Goal: Complete application form

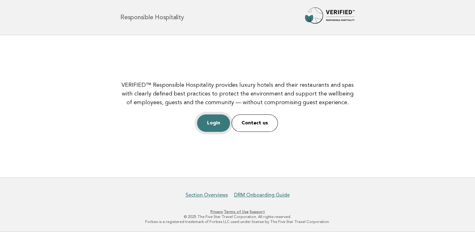
click at [220, 124] on link "Login" at bounding box center [213, 122] width 33 height 17
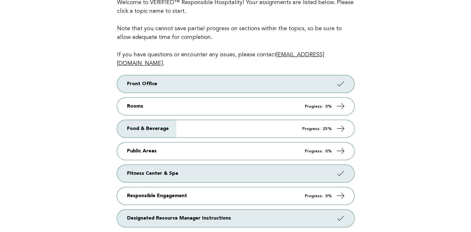
scroll to position [77, 0]
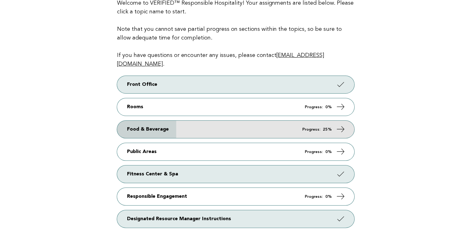
click at [245, 121] on link "Food & Beverage Progress: 25%" at bounding box center [235, 129] width 237 height 17
click at [246, 121] on link "Food & Beverage Progress: 25%" at bounding box center [235, 129] width 237 height 17
click at [344, 125] on icon at bounding box center [340, 129] width 9 height 9
click at [342, 125] on icon at bounding box center [340, 129] width 9 height 9
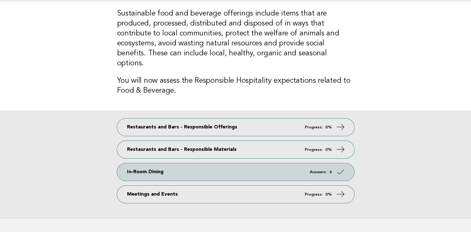
scroll to position [44, 0]
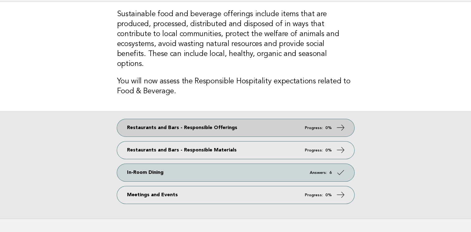
click at [295, 119] on link "Restaurants and Bars - Responsible Offerings Progress: 0%" at bounding box center [235, 127] width 237 height 17
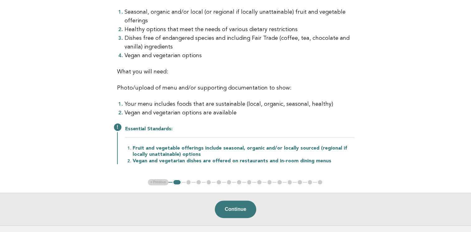
scroll to position [105, 0]
click at [241, 203] on button "Continue" at bounding box center [235, 208] width 41 height 17
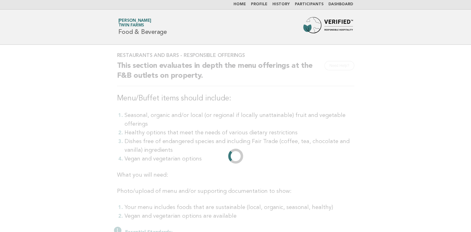
scroll to position [0, 0]
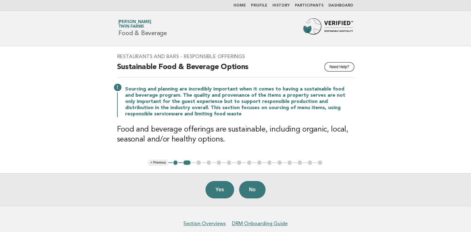
click at [162, 165] on button "< Previous" at bounding box center [158, 163] width 20 height 6
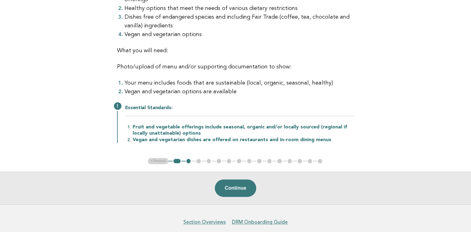
scroll to position [126, 0]
click at [245, 183] on button "Continue" at bounding box center [235, 187] width 41 height 17
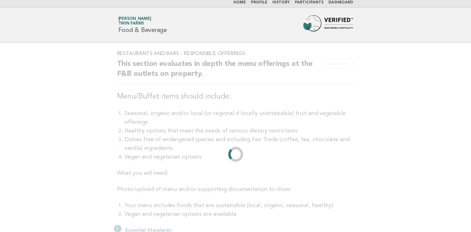
scroll to position [0, 0]
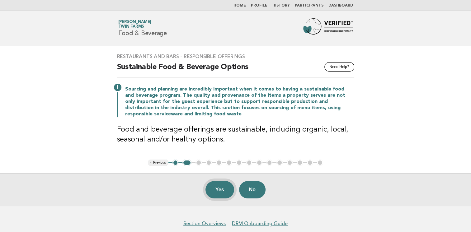
click at [218, 193] on button "Yes" at bounding box center [219, 189] width 29 height 17
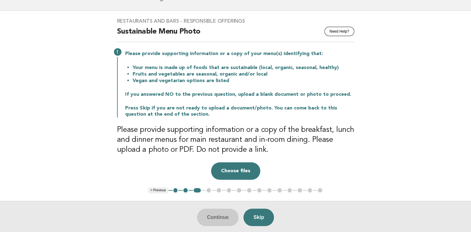
scroll to position [36, 0]
click at [230, 175] on button "Choose files" at bounding box center [235, 170] width 49 height 17
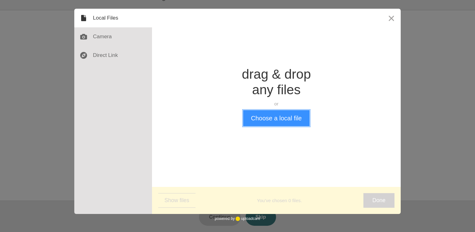
click at [260, 120] on button "Choose a local file" at bounding box center [276, 118] width 66 height 16
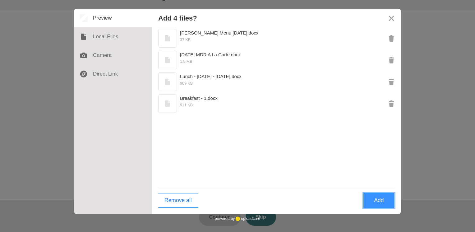
click at [368, 196] on button "Add" at bounding box center [379, 200] width 31 height 15
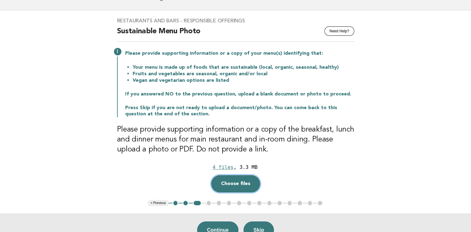
scroll to position [68, 0]
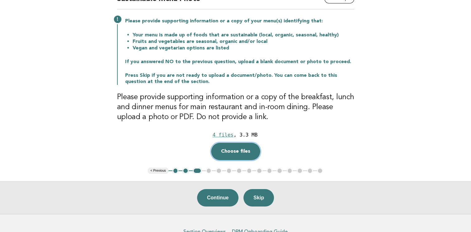
click at [234, 156] on button "Choose files" at bounding box center [235, 151] width 49 height 17
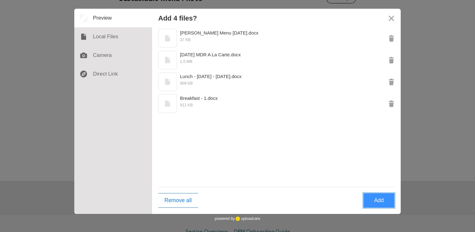
click at [374, 196] on button "Add" at bounding box center [379, 200] width 31 height 15
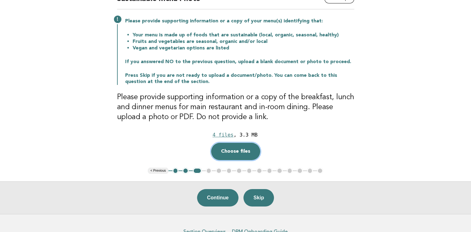
click at [238, 151] on button "Choose files" at bounding box center [235, 151] width 49 height 17
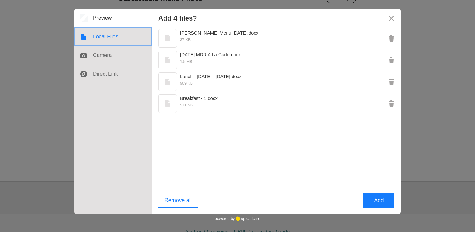
click at [123, 38] on div at bounding box center [113, 36] width 78 height 19
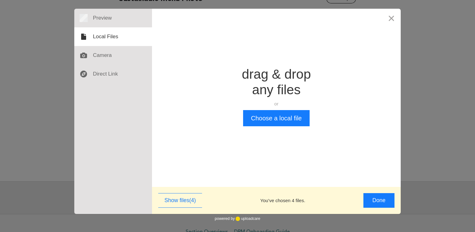
click at [241, 114] on div "Drop a file here drag & drop any files or Upload files from your computer Choos…" at bounding box center [276, 96] width 249 height 175
click at [254, 116] on button "Choose a local file" at bounding box center [276, 118] width 66 height 16
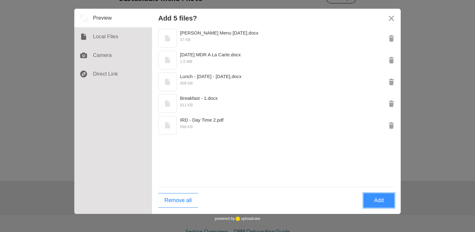
click at [382, 200] on button "Add" at bounding box center [379, 200] width 31 height 15
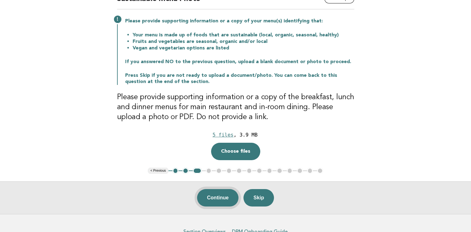
click at [222, 200] on button "Continue" at bounding box center [217, 197] width 41 height 17
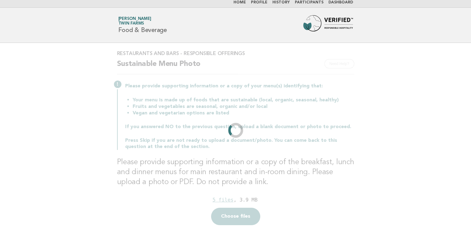
scroll to position [0, 0]
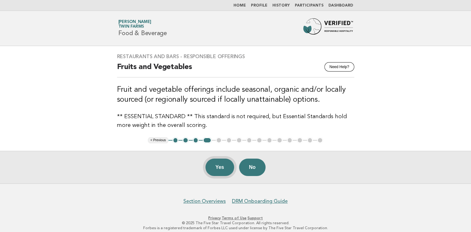
click at [219, 167] on button "Yes" at bounding box center [219, 167] width 29 height 17
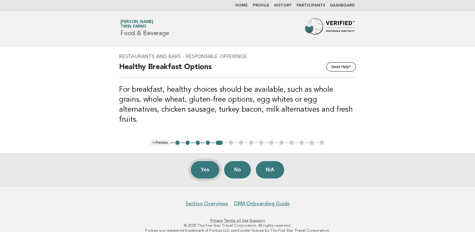
click at [197, 162] on button "Yes" at bounding box center [205, 169] width 29 height 17
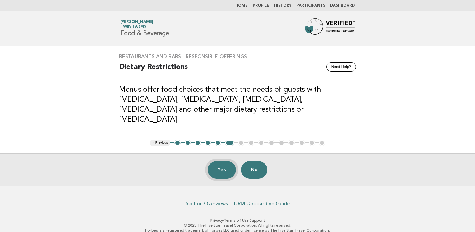
click at [213, 167] on button "Yes" at bounding box center [222, 169] width 29 height 17
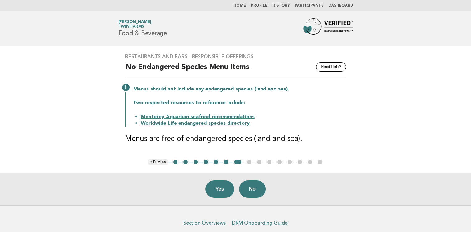
click at [235, 119] on link "Monterey Aquarium seafood recommendations" at bounding box center [198, 116] width 114 height 5
click at [225, 127] on div "Restaurants and Bars - Responsible Offerings Need Help? No Endangered Species M…" at bounding box center [235, 102] width 235 height 113
click at [223, 124] on link "Worldwide Life endangered species directory" at bounding box center [195, 123] width 109 height 5
click at [219, 192] on button "Yes" at bounding box center [219, 188] width 29 height 17
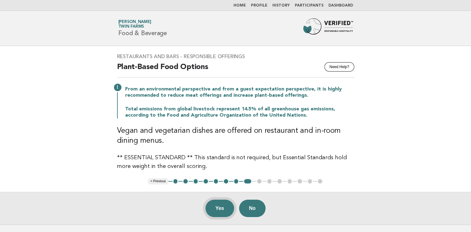
click at [215, 208] on button "Yes" at bounding box center [219, 208] width 29 height 17
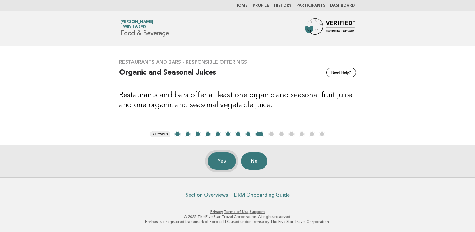
click at [222, 164] on button "Yes" at bounding box center [222, 160] width 29 height 17
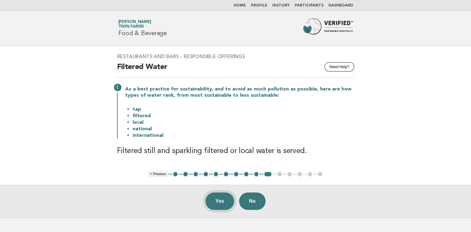
click at [214, 201] on button "Yes" at bounding box center [219, 201] width 29 height 17
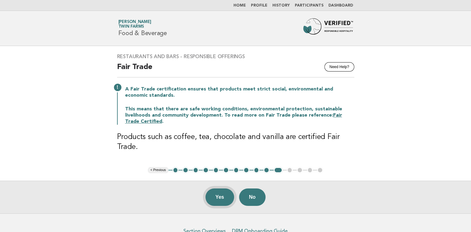
click at [214, 191] on button "Yes" at bounding box center [219, 196] width 29 height 17
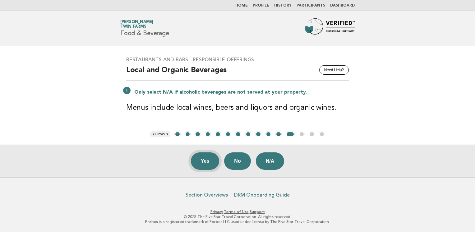
click at [206, 160] on button "Yes" at bounding box center [205, 160] width 29 height 17
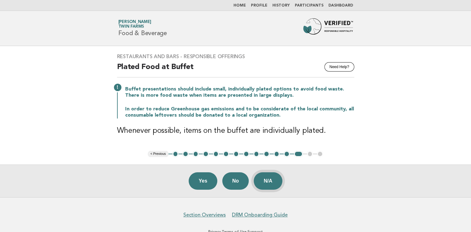
click at [272, 182] on button "N/A" at bounding box center [267, 180] width 29 height 17
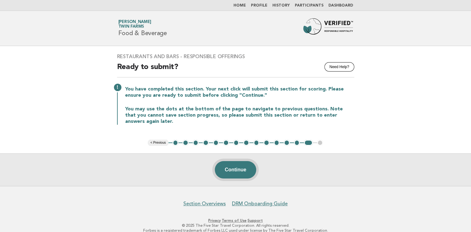
click at [247, 172] on button "Continue" at bounding box center [235, 169] width 41 height 17
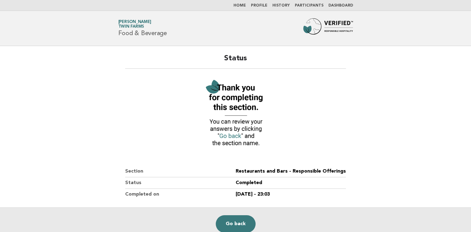
scroll to position [62, 0]
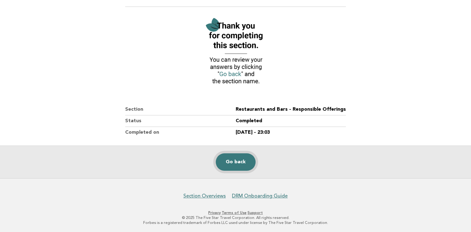
click at [239, 157] on link "Go back" at bounding box center [236, 161] width 40 height 17
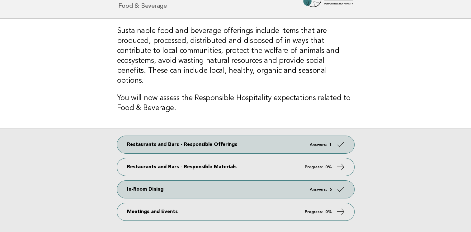
scroll to position [28, 0]
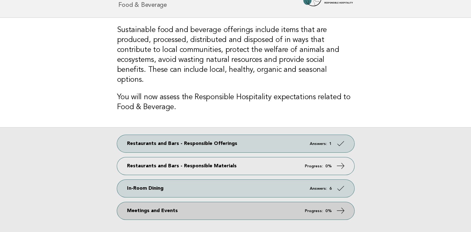
click at [255, 202] on link "Meetings and Events Progress: 0%" at bounding box center [235, 210] width 237 height 17
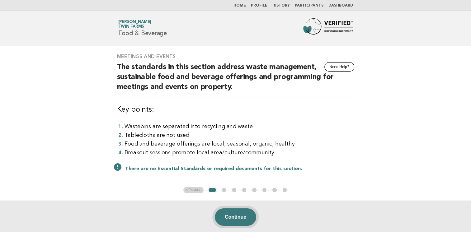
click at [242, 210] on button "Continue" at bounding box center [235, 216] width 41 height 17
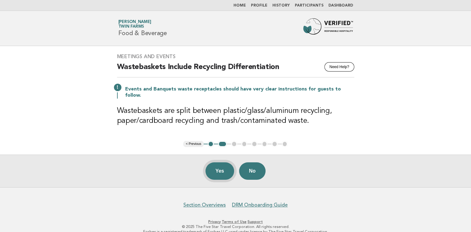
click at [225, 164] on button "Yes" at bounding box center [219, 170] width 29 height 17
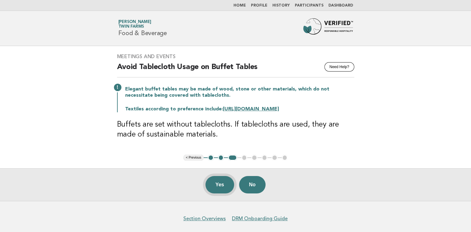
click at [217, 184] on button "Yes" at bounding box center [219, 184] width 29 height 17
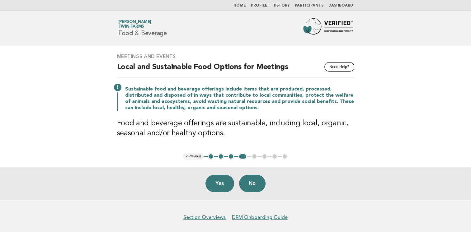
click at [197, 155] on button "< Previous" at bounding box center [193, 156] width 20 height 6
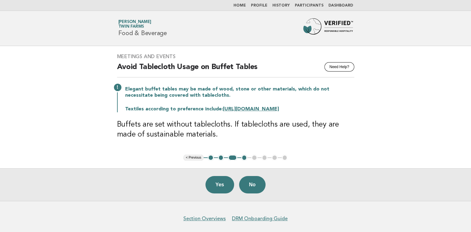
click at [263, 111] on link "https://ethicalista.com/sustainable-fabrics/" at bounding box center [251, 109] width 56 height 5
click at [215, 178] on button "Yes" at bounding box center [219, 184] width 29 height 17
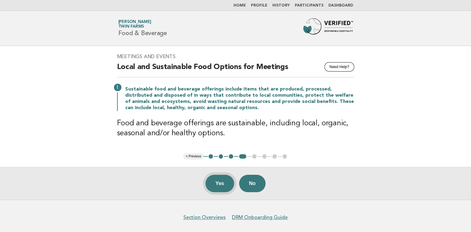
click at [216, 181] on button "Yes" at bounding box center [219, 183] width 29 height 17
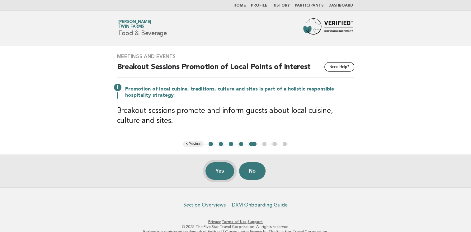
click at [223, 165] on button "Yes" at bounding box center [219, 170] width 29 height 17
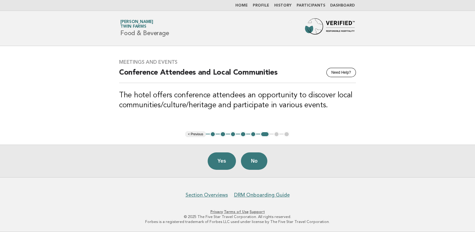
drag, startPoint x: 187, startPoint y: 111, endPoint x: 146, endPoint y: 128, distance: 44.4
click at [146, 128] on main "Meetings and Events Need Help? Conference Attendees and Local Communities The h…" at bounding box center [237, 111] width 475 height 131
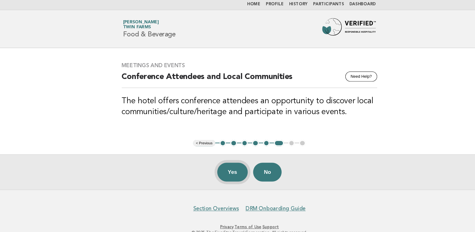
click at [223, 163] on button "Yes" at bounding box center [222, 160] width 29 height 17
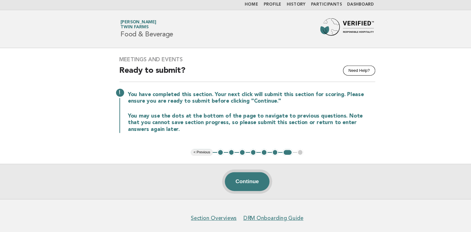
click at [245, 161] on button "Continue" at bounding box center [235, 169] width 41 height 17
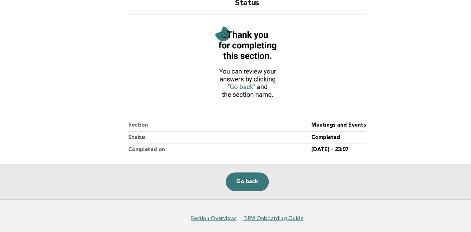
scroll to position [39, 0]
click at [244, 184] on link "Go back" at bounding box center [236, 184] width 40 height 17
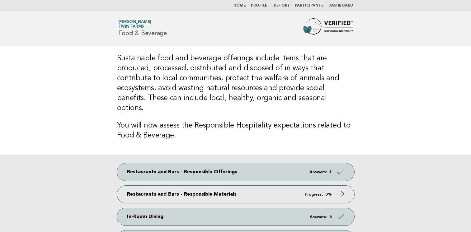
scroll to position [75, 0]
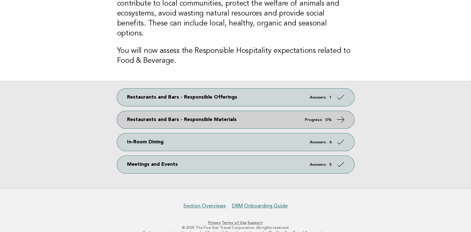
click at [273, 111] on link "Restaurants and Bars - Responsible Materials Progress: 0%" at bounding box center [235, 119] width 237 height 17
click at [276, 111] on link "Restaurants and Bars - Responsible Materials Progress: 0%" at bounding box center [235, 119] width 237 height 17
click at [339, 115] on icon at bounding box center [340, 119] width 9 height 9
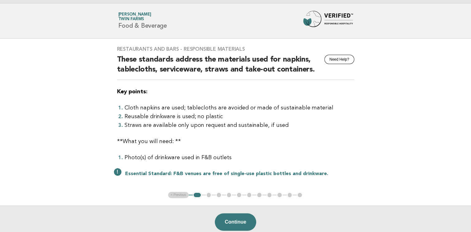
scroll to position [7, 0]
click at [237, 221] on button "Continue" at bounding box center [235, 221] width 41 height 17
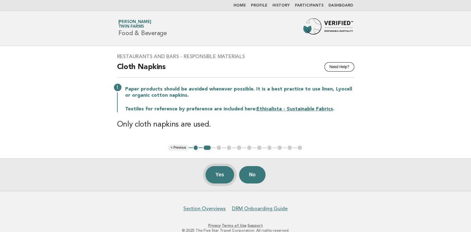
click at [211, 172] on button "Yes" at bounding box center [219, 174] width 29 height 17
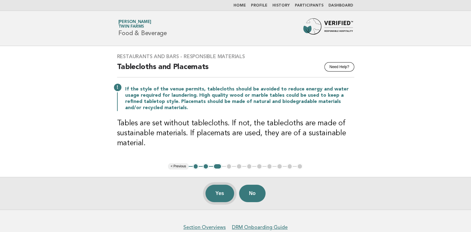
click at [215, 195] on button "Yes" at bounding box center [219, 193] width 29 height 17
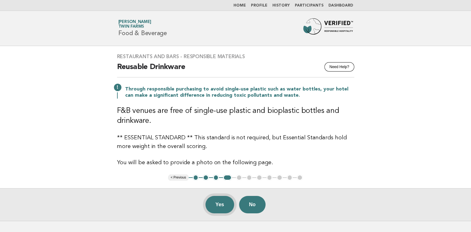
click at [215, 204] on button "Yes" at bounding box center [219, 204] width 29 height 17
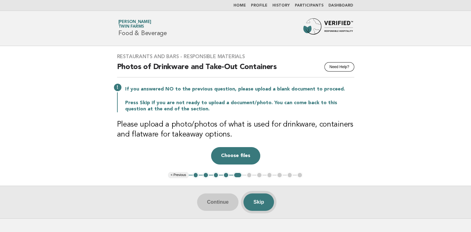
click at [272, 201] on button "Skip" at bounding box center [258, 201] width 30 height 17
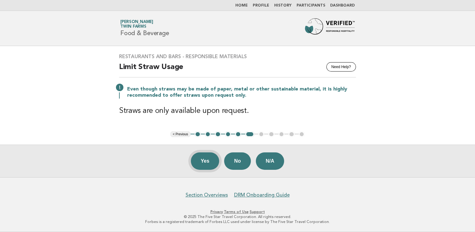
click at [210, 166] on button "Yes" at bounding box center [205, 160] width 29 height 17
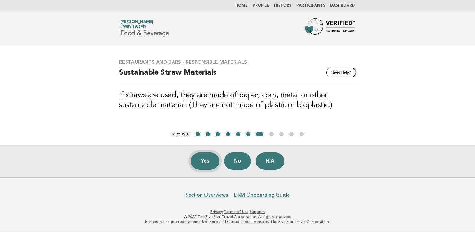
click at [202, 162] on button "Yes" at bounding box center [205, 160] width 29 height 17
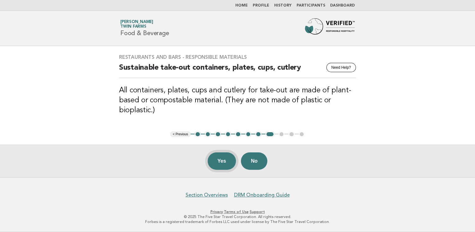
click at [228, 163] on button "Yes" at bounding box center [222, 160] width 29 height 17
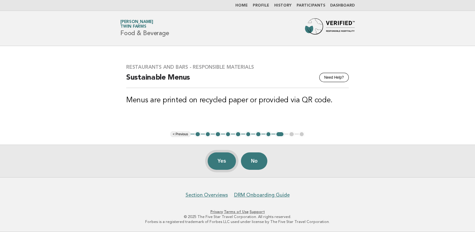
click at [225, 163] on button "Yes" at bounding box center [222, 160] width 29 height 17
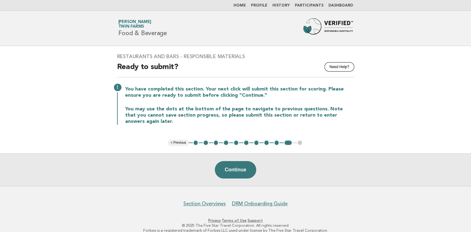
click at [175, 141] on button "< Previous" at bounding box center [178, 143] width 20 height 6
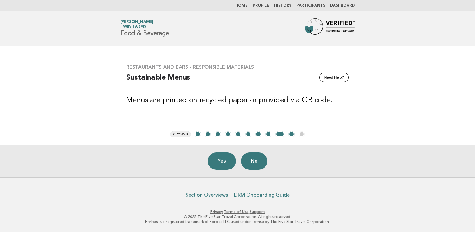
click at [237, 136] on button "5" at bounding box center [238, 134] width 6 height 6
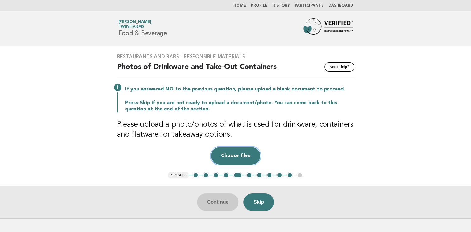
click at [236, 156] on button "Choose files" at bounding box center [235, 155] width 49 height 17
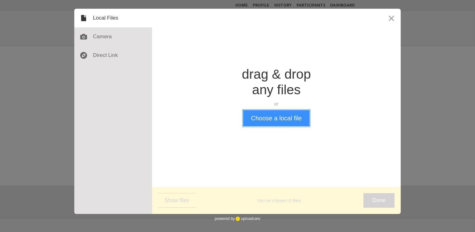
click at [258, 120] on button "Choose a local file" at bounding box center [276, 118] width 66 height 16
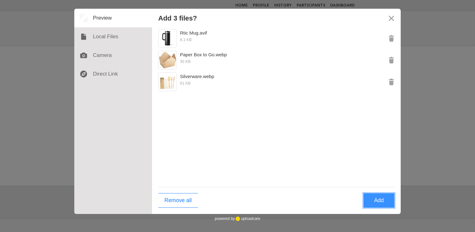
click at [377, 202] on button "Add" at bounding box center [379, 200] width 31 height 15
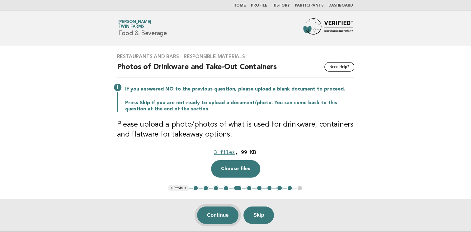
click at [221, 216] on button "Continue" at bounding box center [217, 215] width 41 height 17
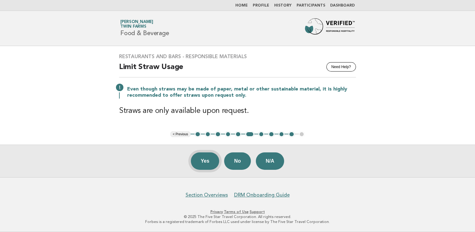
click at [211, 163] on button "Yes" at bounding box center [205, 160] width 29 height 17
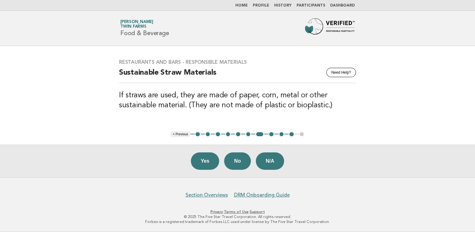
click at [211, 163] on button "Yes" at bounding box center [205, 160] width 29 height 17
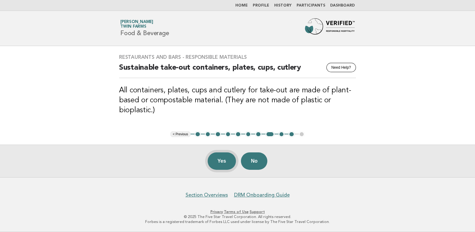
click at [219, 161] on button "Yes" at bounding box center [222, 160] width 29 height 17
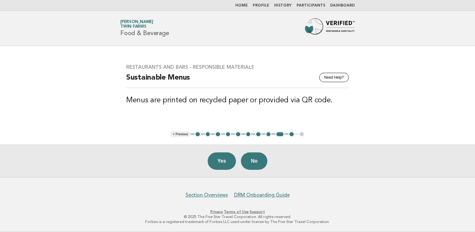
click at [219, 161] on button "Yes" at bounding box center [222, 160] width 29 height 17
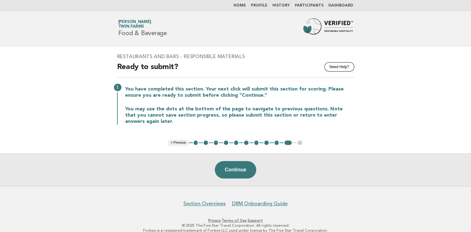
click at [219, 161] on button "Continue" at bounding box center [235, 169] width 41 height 17
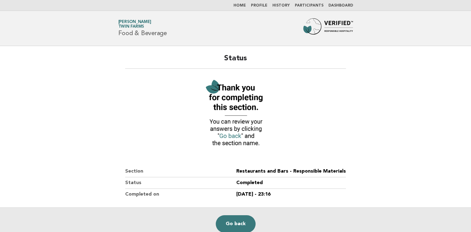
scroll to position [62, 0]
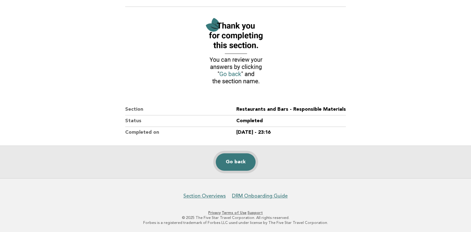
click at [244, 168] on link "Go back" at bounding box center [236, 161] width 40 height 17
click at [236, 165] on link "Go back" at bounding box center [236, 161] width 40 height 17
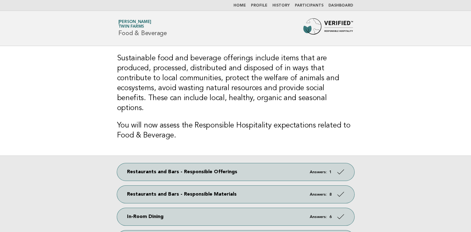
click at [244, 9] on nav "Home Profile History Participants Dashboard" at bounding box center [235, 5] width 471 height 11
click at [244, 6] on link "Home" at bounding box center [239, 6] width 12 height 4
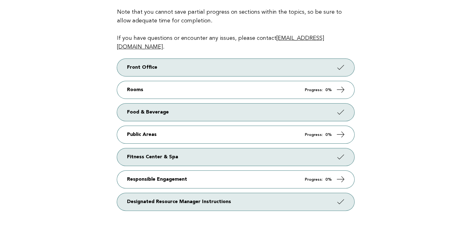
scroll to position [95, 0]
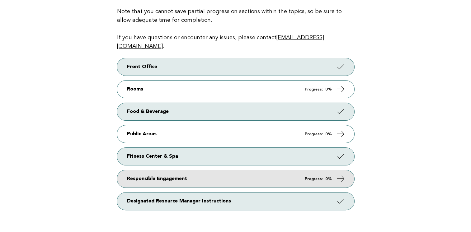
click at [188, 170] on link "Responsible Engagement Progress: 0%" at bounding box center [235, 178] width 237 height 17
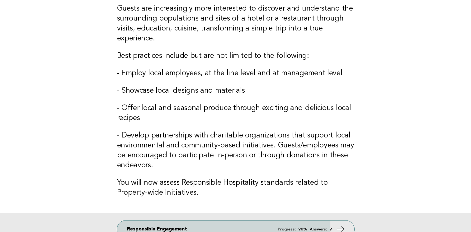
scroll to position [172, 0]
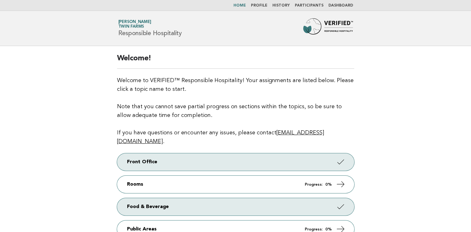
scroll to position [68, 0]
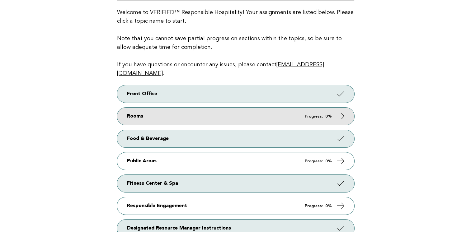
click at [156, 110] on link "Rooms Progress: 0%" at bounding box center [235, 116] width 237 height 17
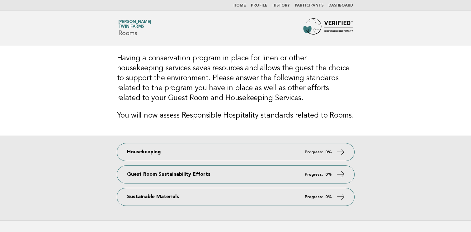
click at [172, 105] on div "Having a conservation program in place for linen or other housekeeping services…" at bounding box center [235, 91] width 252 height 90
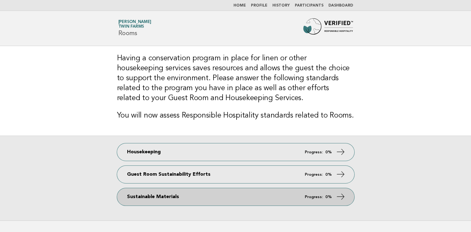
click at [164, 194] on link "Sustainable Materials Progress: 0%" at bounding box center [235, 196] width 237 height 17
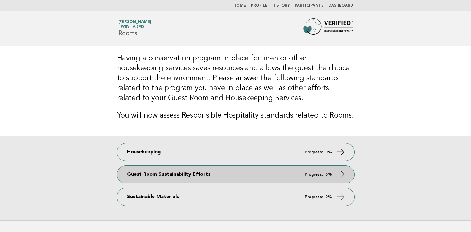
click at [151, 176] on link "Guest Room Sustainability Efforts Progress: 0%" at bounding box center [235, 174] width 237 height 17
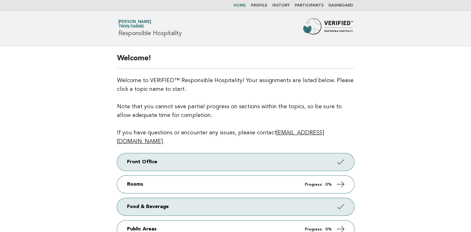
scroll to position [68, 0]
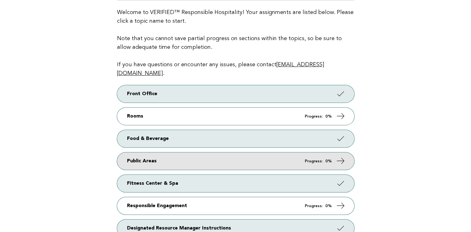
click at [146, 152] on link "Public Areas Progress: 0%" at bounding box center [235, 160] width 237 height 17
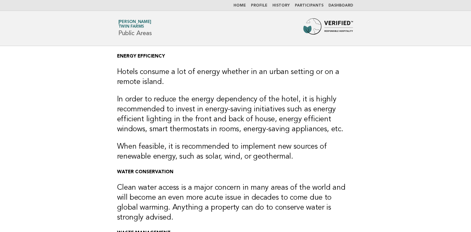
click at [320, 21] on img at bounding box center [328, 28] width 50 height 20
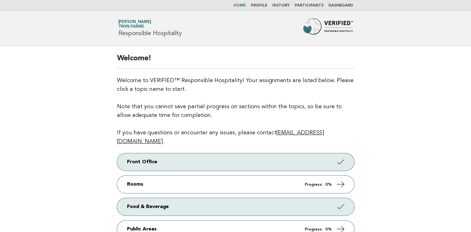
click at [337, 25] on img at bounding box center [328, 28] width 50 height 20
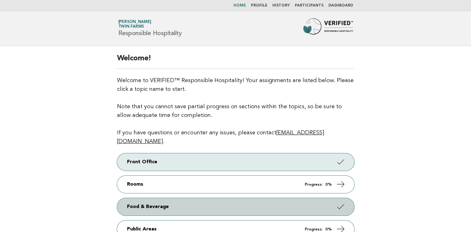
click at [260, 198] on link "Food & Beverage" at bounding box center [235, 206] width 237 height 17
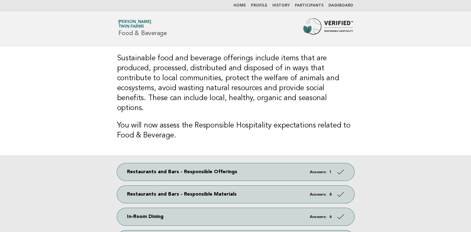
scroll to position [29, 0]
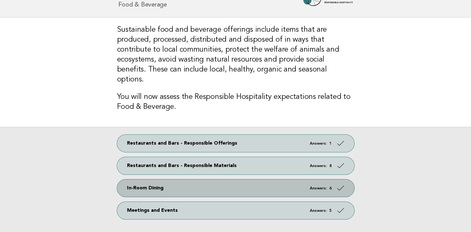
click at [244, 180] on link "In-Room Dining Answers: 6" at bounding box center [235, 187] width 237 height 17
click at [335, 181] on link "In-Room Dining Answers: 6" at bounding box center [235, 187] width 237 height 17
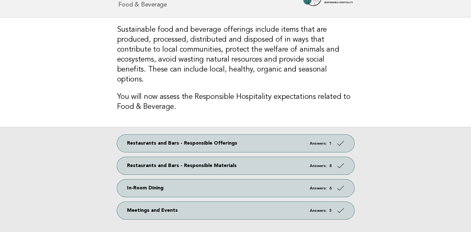
scroll to position [75, 0]
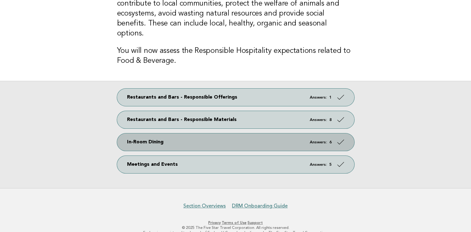
click at [338, 138] on link "In-Room Dining Answers: 6" at bounding box center [235, 141] width 237 height 17
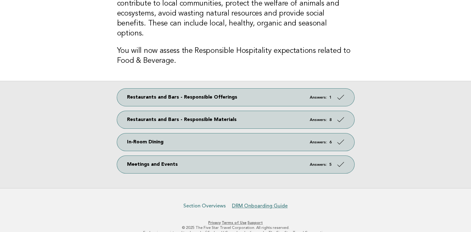
click at [212, 203] on link "Section Overviews" at bounding box center [204, 206] width 42 height 6
